Goal: Information Seeking & Learning: Learn about a topic

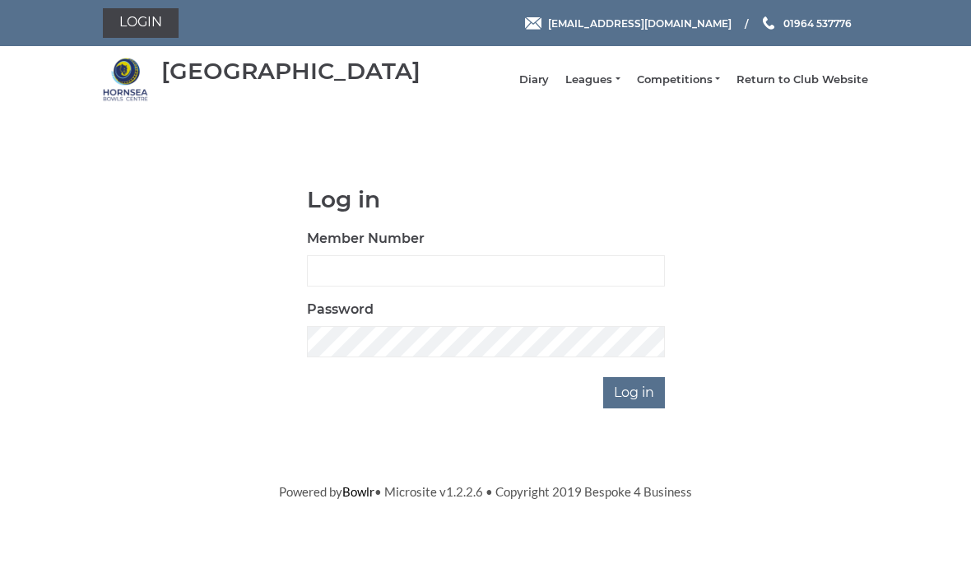
click at [612, 84] on link "Leagues" at bounding box center [592, 79] width 54 height 15
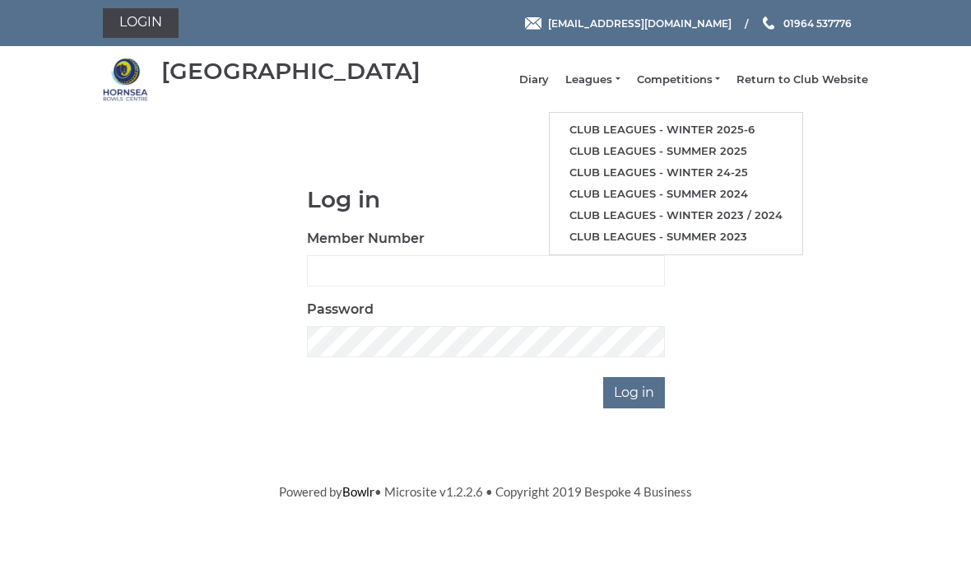
click at [737, 132] on link "Club leagues - Winter 2025-6" at bounding box center [676, 129] width 253 height 21
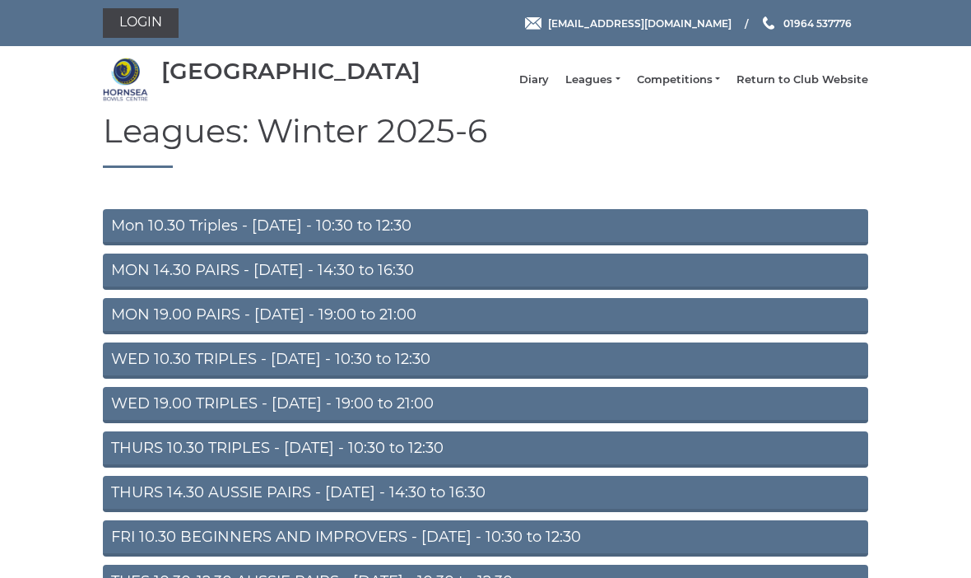
click at [466, 282] on link "MON 14.30 PAIRS - [DATE] - 14:30 to 16:30" at bounding box center [485, 271] width 765 height 36
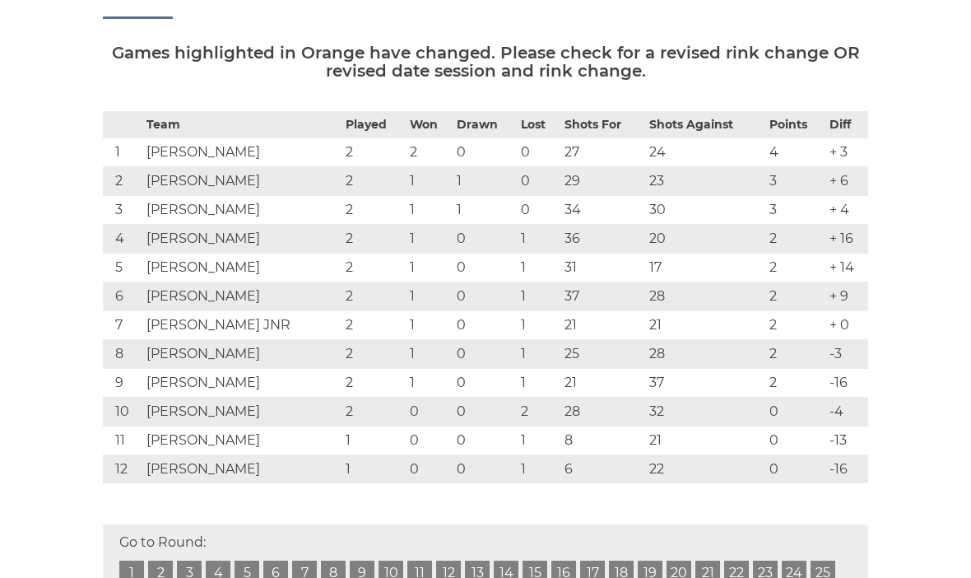
scroll to position [242, 0]
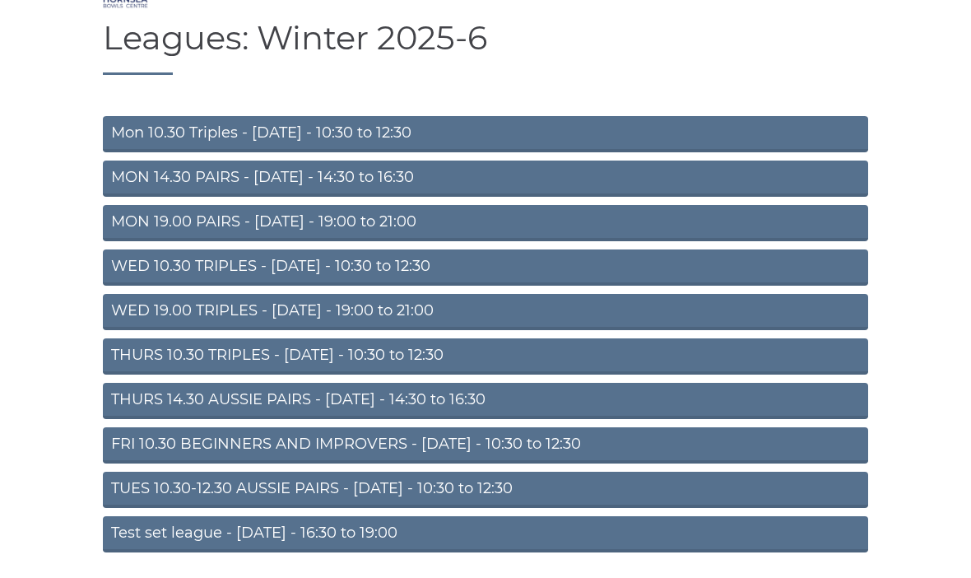
scroll to position [103, 0]
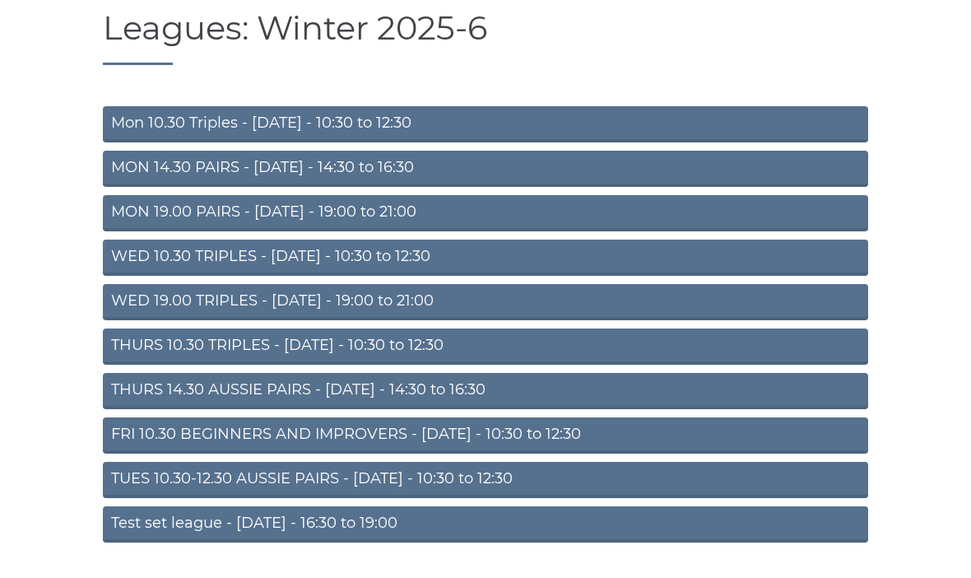
click at [453, 491] on link "TUES 10.30-12.30 AUSSIE PAIRS - [DATE] - 10:30 to 12:30" at bounding box center [485, 480] width 765 height 36
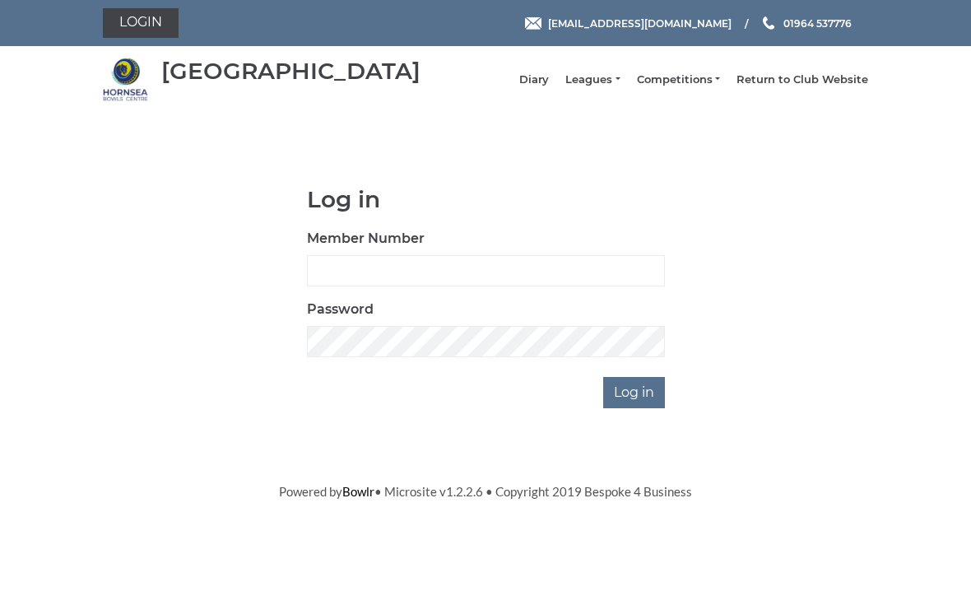
click at [611, 83] on link "Leagues" at bounding box center [592, 79] width 54 height 15
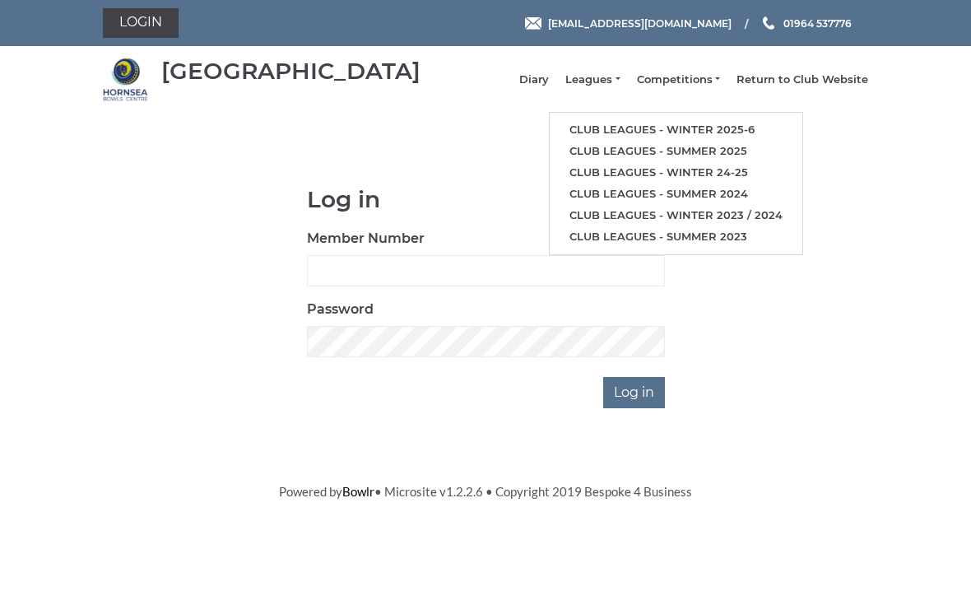
click at [743, 132] on link "Club leagues - Winter 2025-6" at bounding box center [676, 129] width 253 height 21
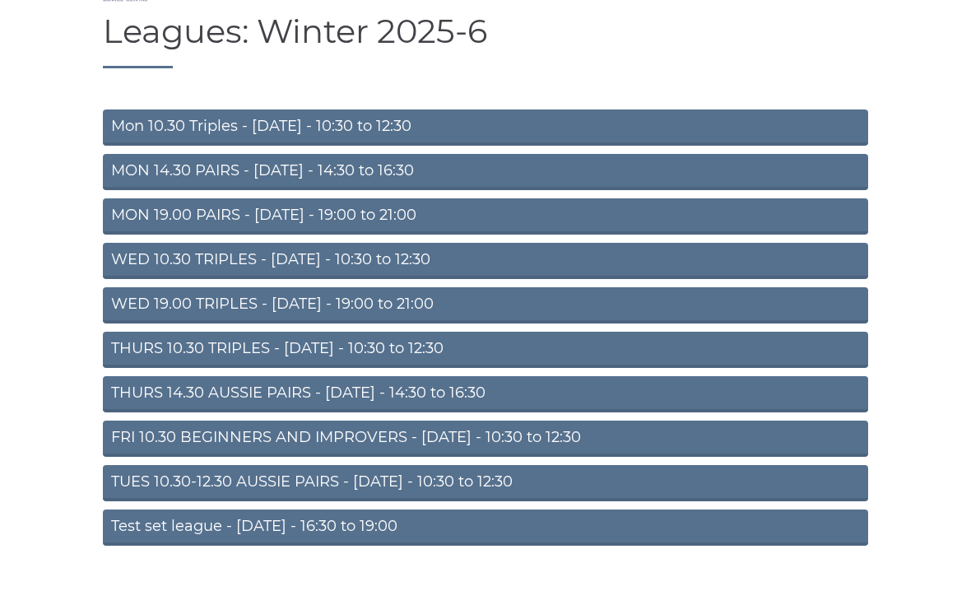
scroll to position [103, 0]
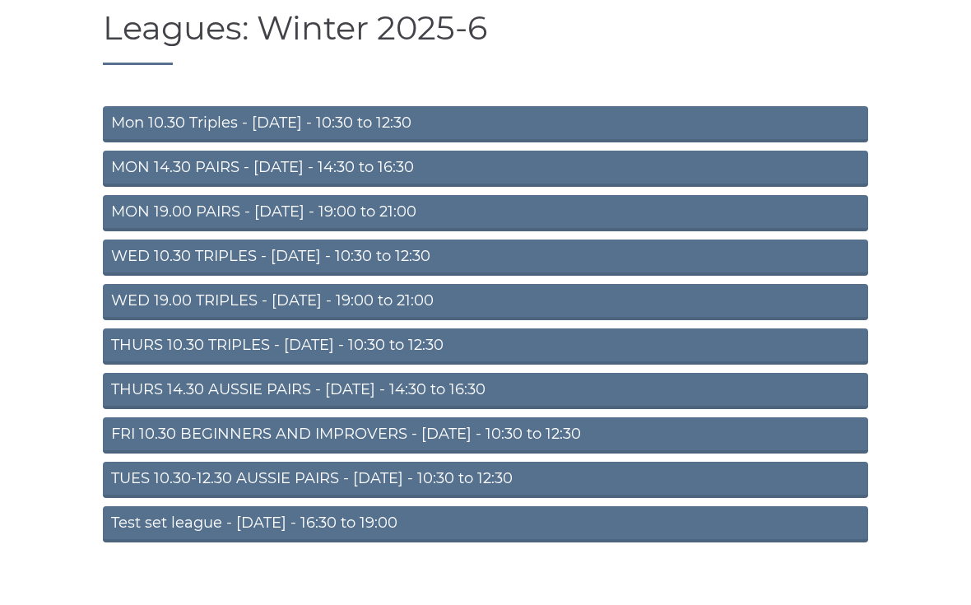
click at [623, 493] on link "TUES 10.30-12.30 AUSSIE PAIRS - [DATE] - 10:30 to 12:30" at bounding box center [485, 480] width 765 height 36
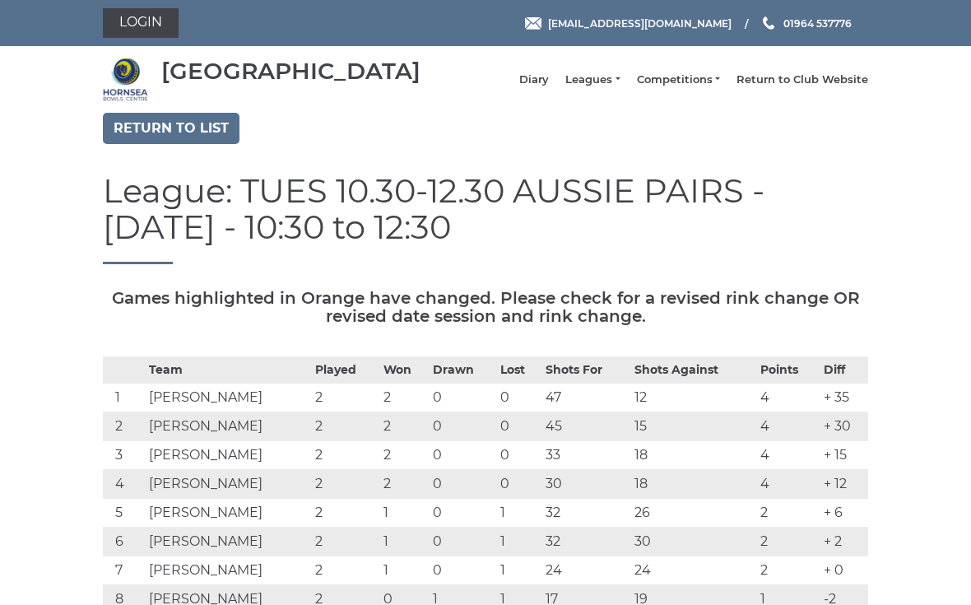
click at [176, 138] on link "Return to list" at bounding box center [171, 128] width 137 height 31
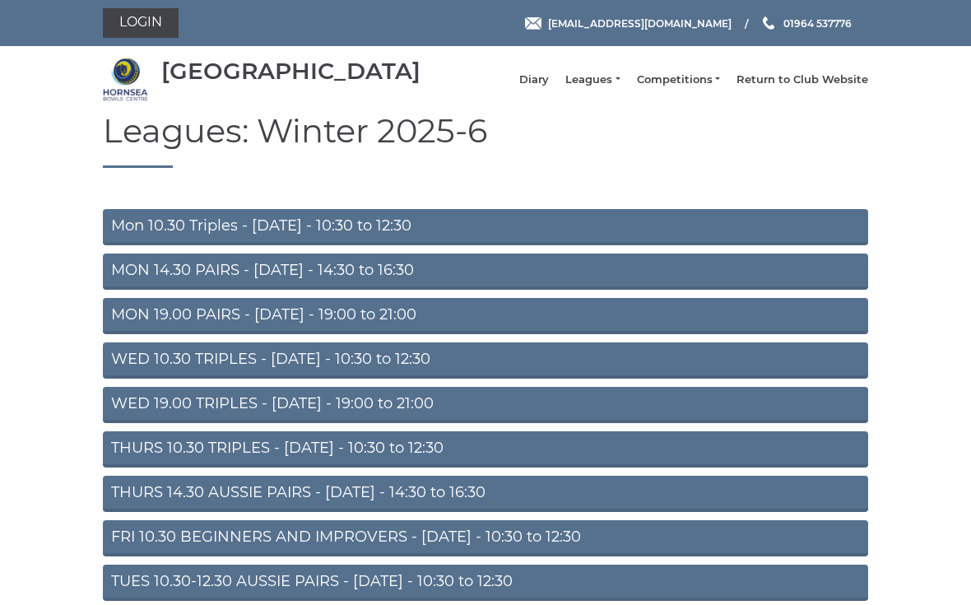
click at [463, 285] on link "MON 14.30 PAIRS - Monday - 14:30 to 16:30" at bounding box center [485, 271] width 765 height 36
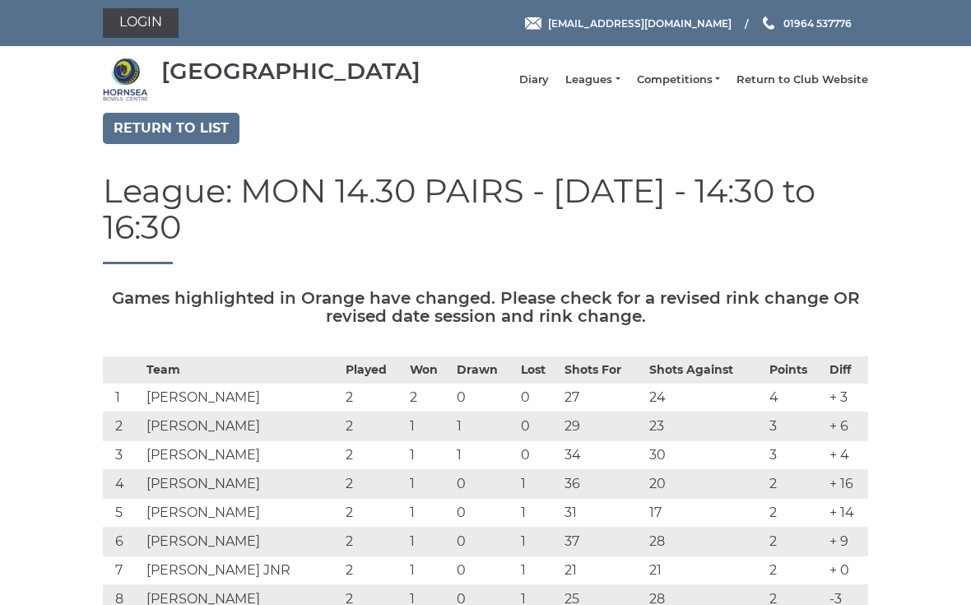
click at [197, 127] on link "Return to list" at bounding box center [171, 128] width 137 height 31
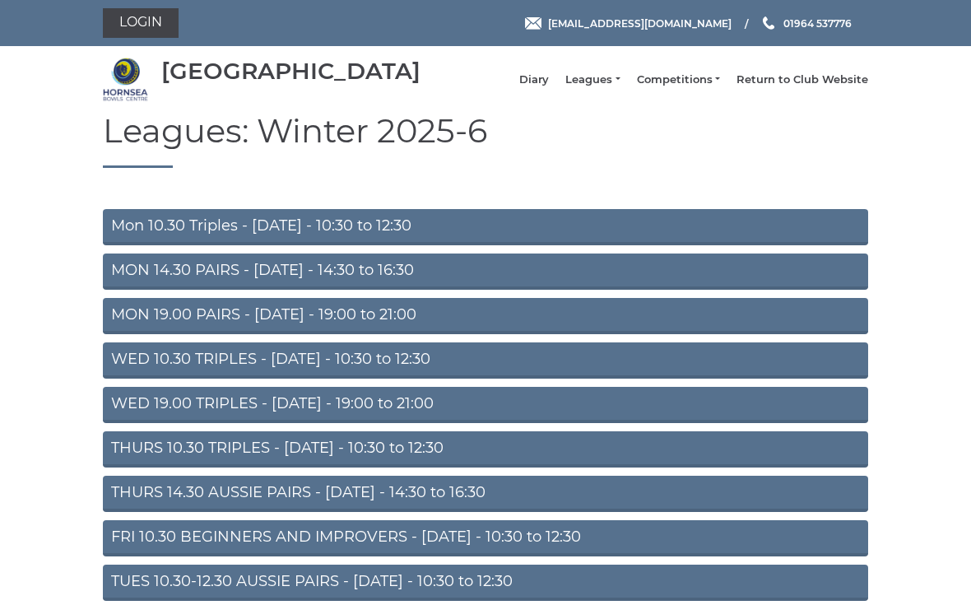
click at [670, 366] on link "WED 10.30 TRIPLES - Wednesday - 10:30 to 12:30" at bounding box center [485, 360] width 765 height 36
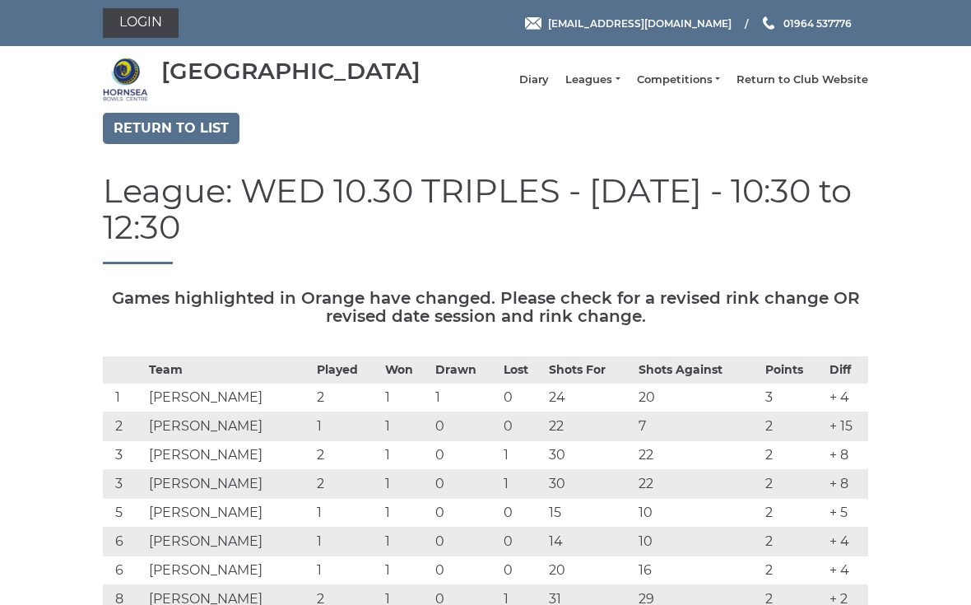
click at [696, 81] on link "Competitions" at bounding box center [678, 79] width 83 height 15
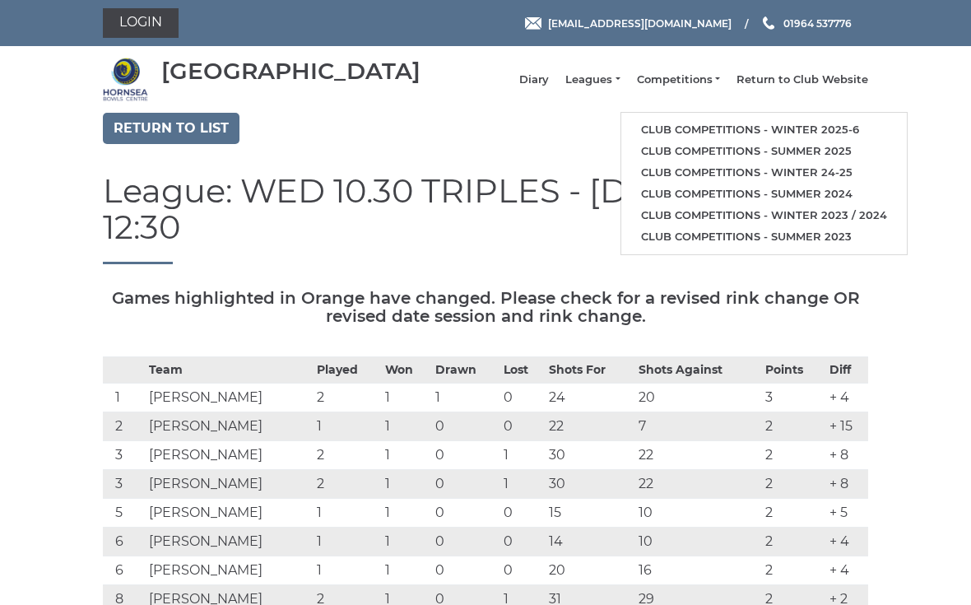
click at [777, 128] on link "Club competitions - Winter 2025-6" at bounding box center [764, 129] width 286 height 21
